Goal: Find specific page/section

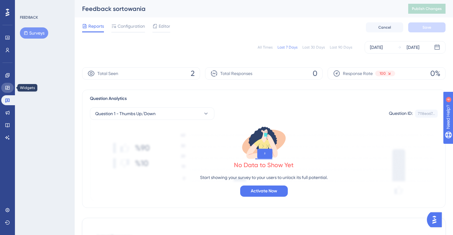
click at [7, 88] on icon at bounding box center [7, 87] width 5 height 5
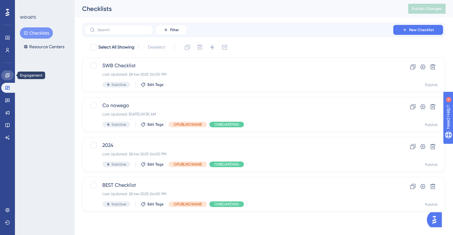
click at [9, 74] on icon at bounding box center [7, 75] width 4 height 4
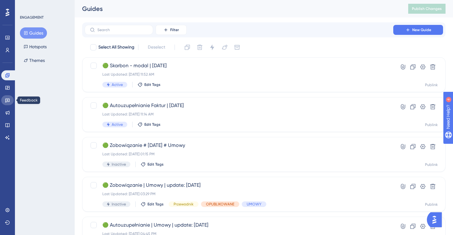
click at [7, 100] on icon at bounding box center [7, 101] width 4 height 4
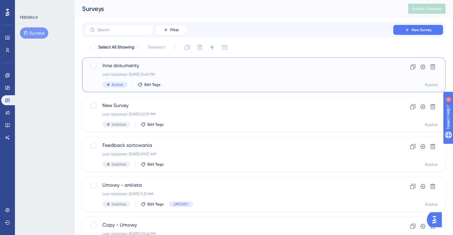
click at [208, 77] on div "Inne dokumenty Last Updated: [DATE] 12:45 PM Active Edit Tags" at bounding box center [238, 74] width 273 height 25
